Goal: Find specific page/section: Find specific page/section

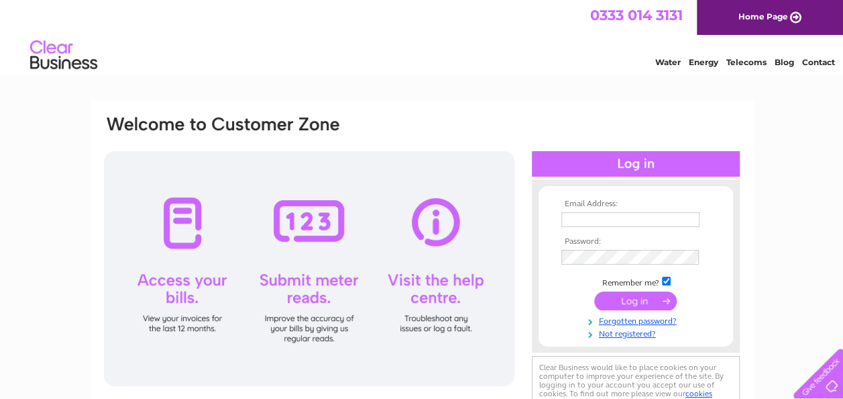
type input "[PERSON_NAME][EMAIL_ADDRESS][DOMAIN_NAME]"
click at [623, 302] on input "submit" at bounding box center [636, 300] width 83 height 19
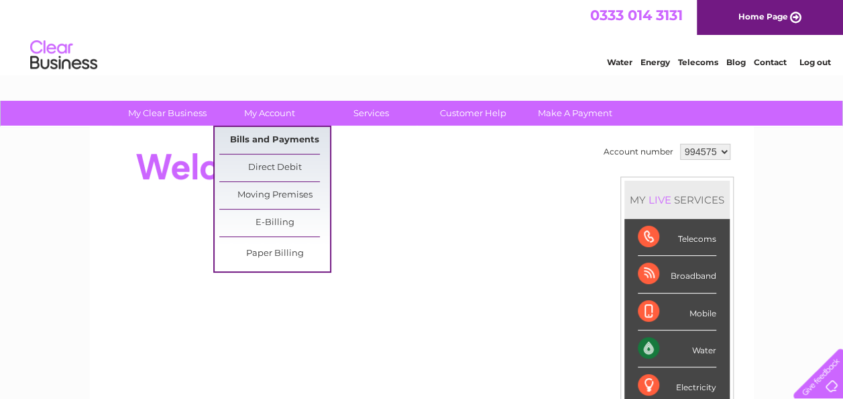
click at [271, 136] on link "Bills and Payments" at bounding box center [274, 140] width 111 height 27
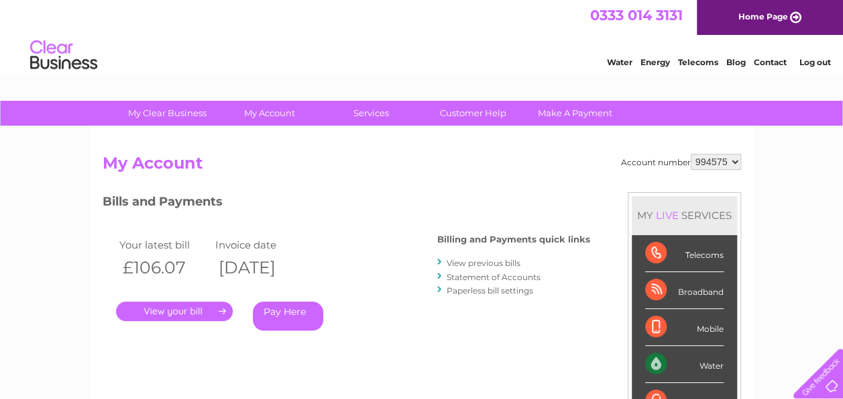
click at [172, 311] on link "." at bounding box center [174, 310] width 117 height 19
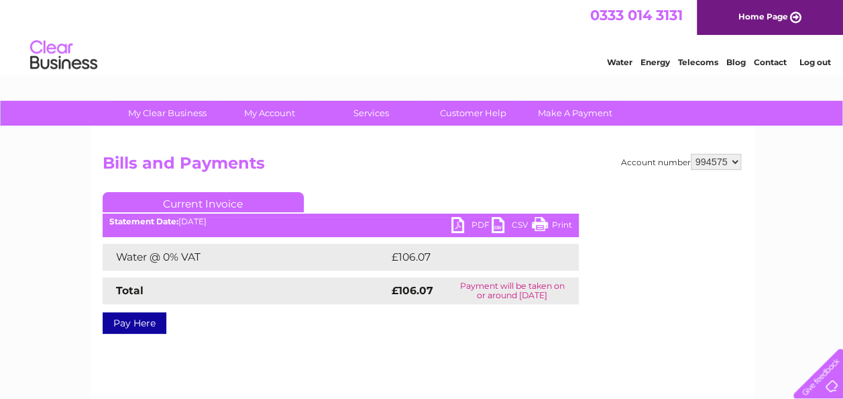
click at [563, 222] on link "Print" at bounding box center [552, 226] width 40 height 19
click at [459, 224] on link "PDF" at bounding box center [472, 226] width 40 height 19
